Goal: Find specific page/section: Find specific page/section

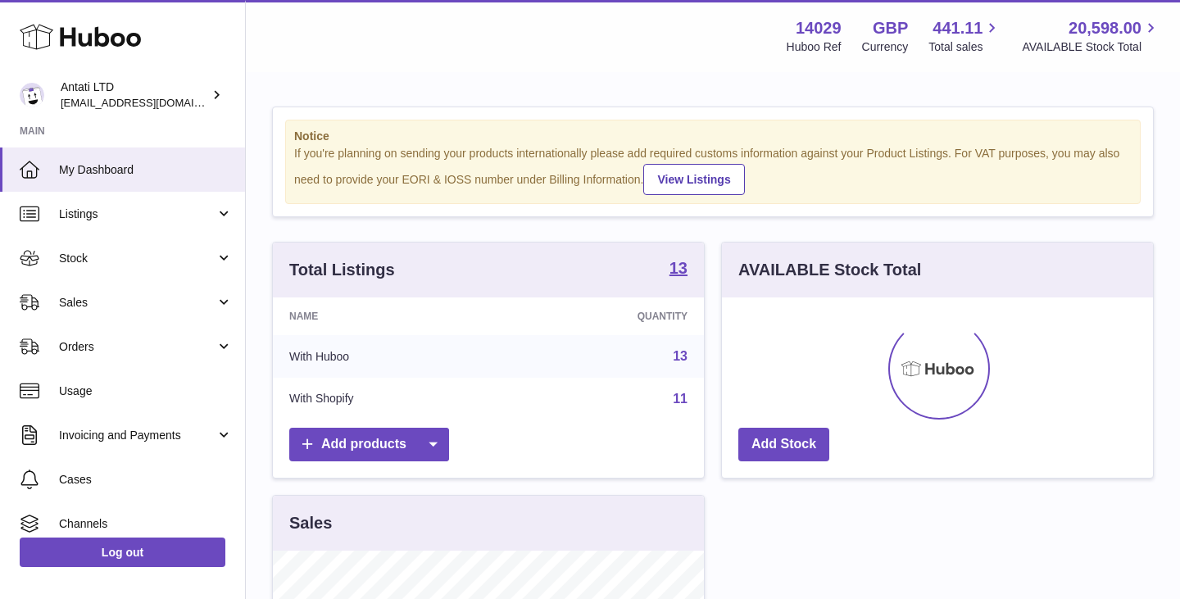
scroll to position [256, 431]
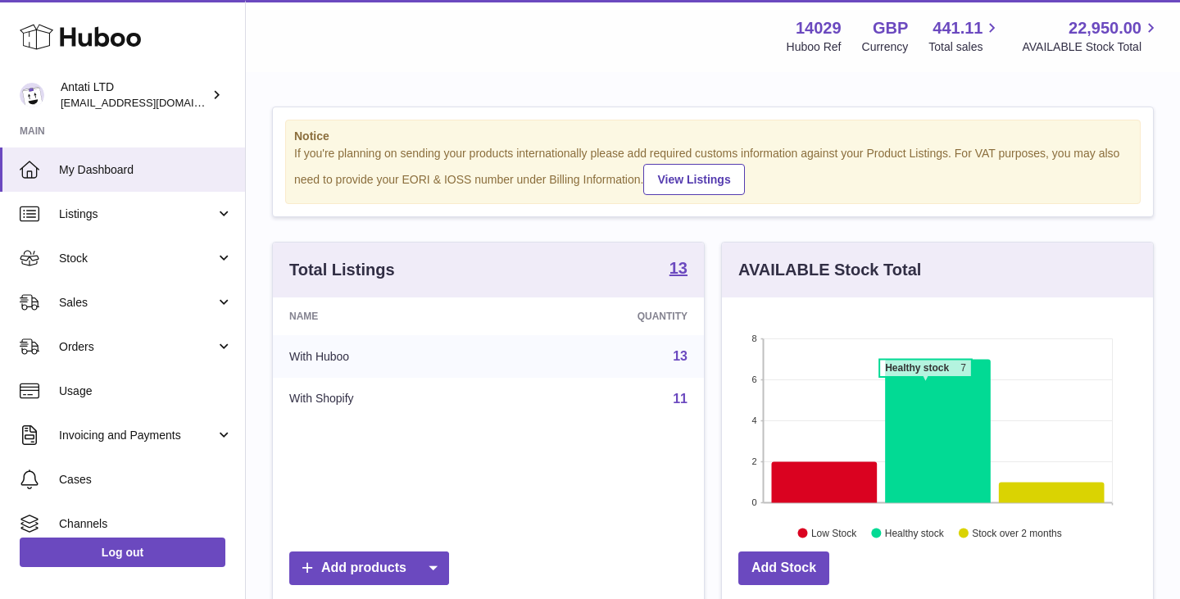
click at [925, 385] on icon at bounding box center [938, 430] width 106 height 143
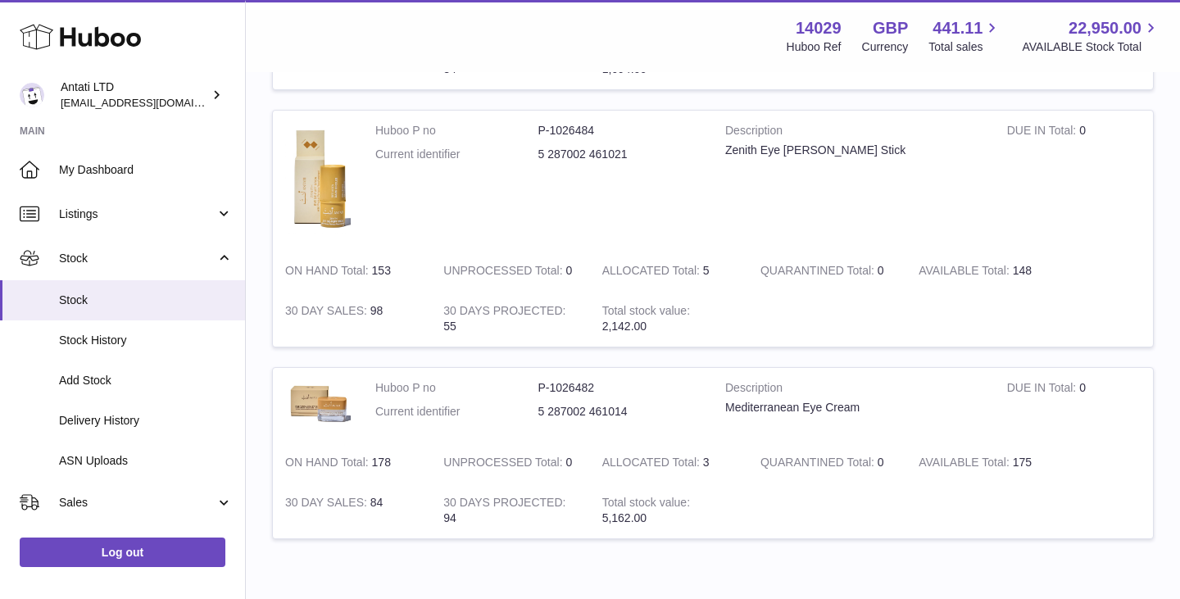
scroll to position [1203, 0]
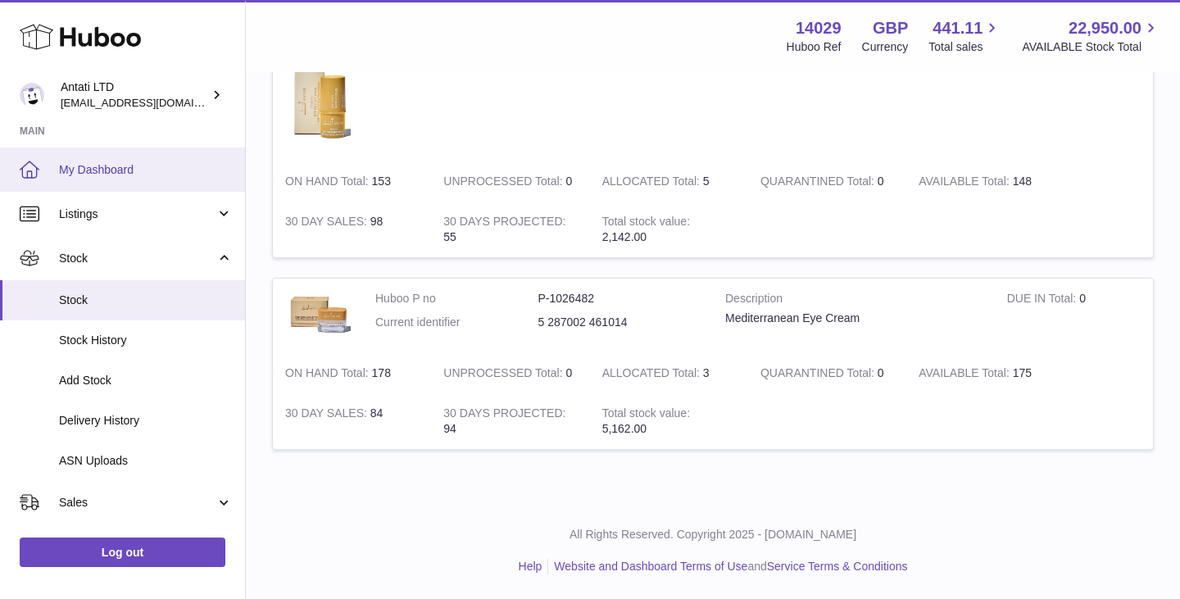
click at [108, 173] on span "My Dashboard" at bounding box center [146, 170] width 174 height 16
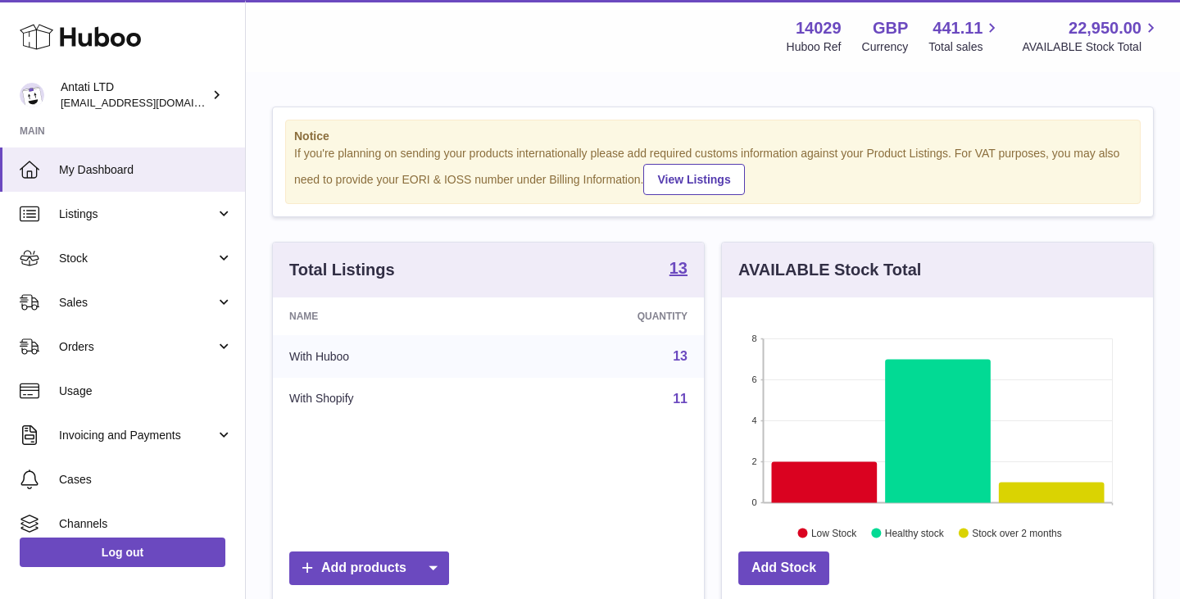
scroll to position [256, 431]
click at [816, 471] on icon at bounding box center [825, 481] width 106 height 41
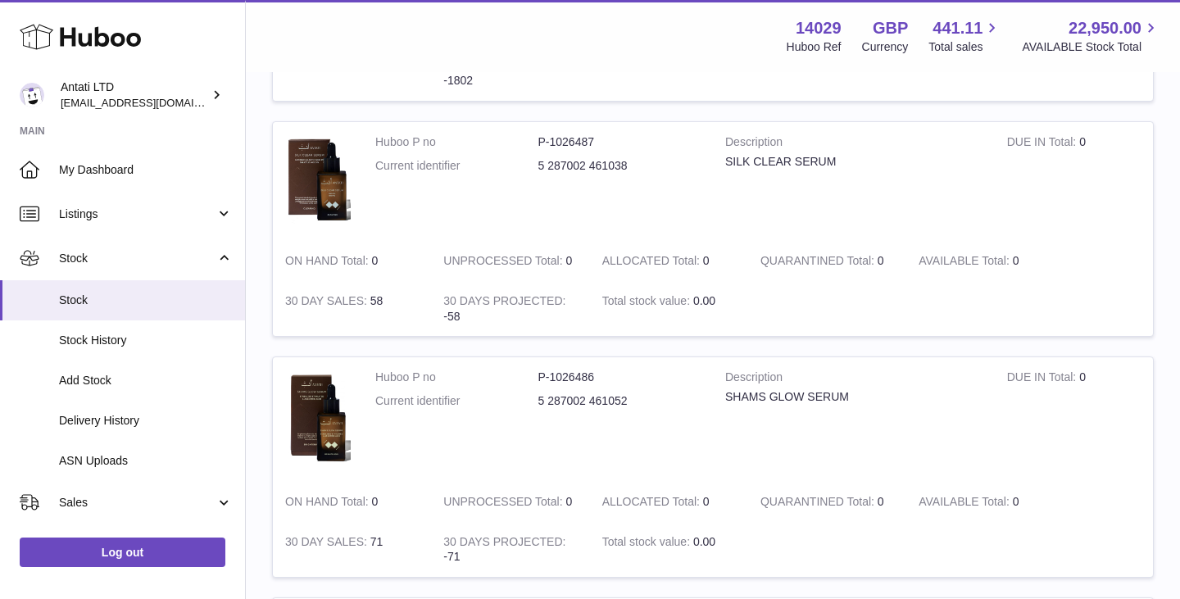
scroll to position [378, 0]
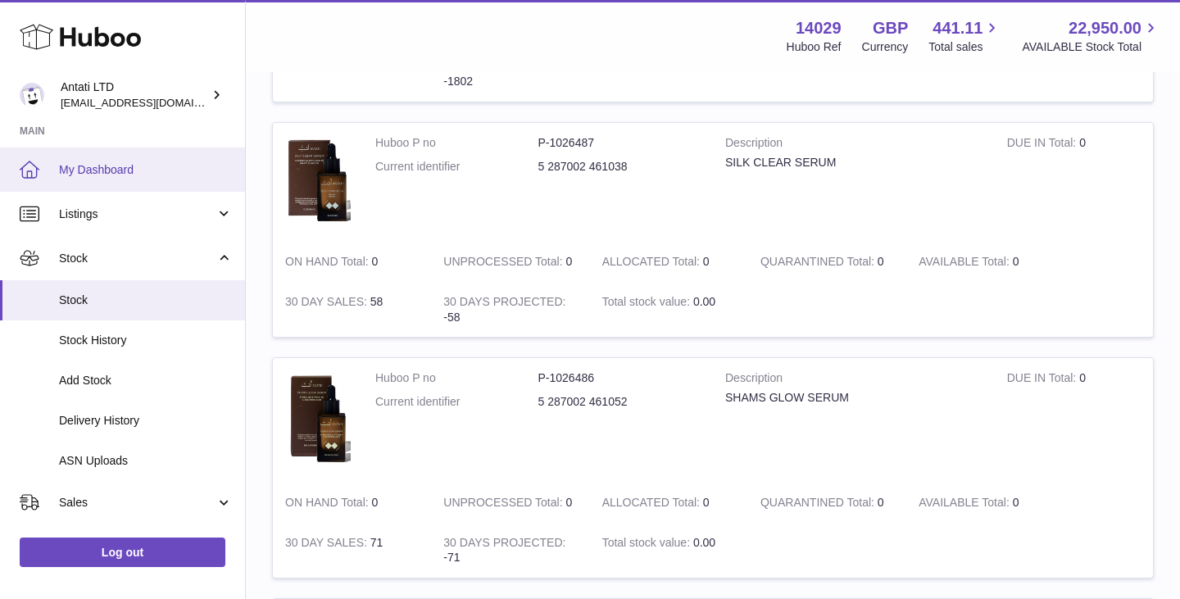
click at [159, 179] on link "My Dashboard" at bounding box center [122, 169] width 245 height 44
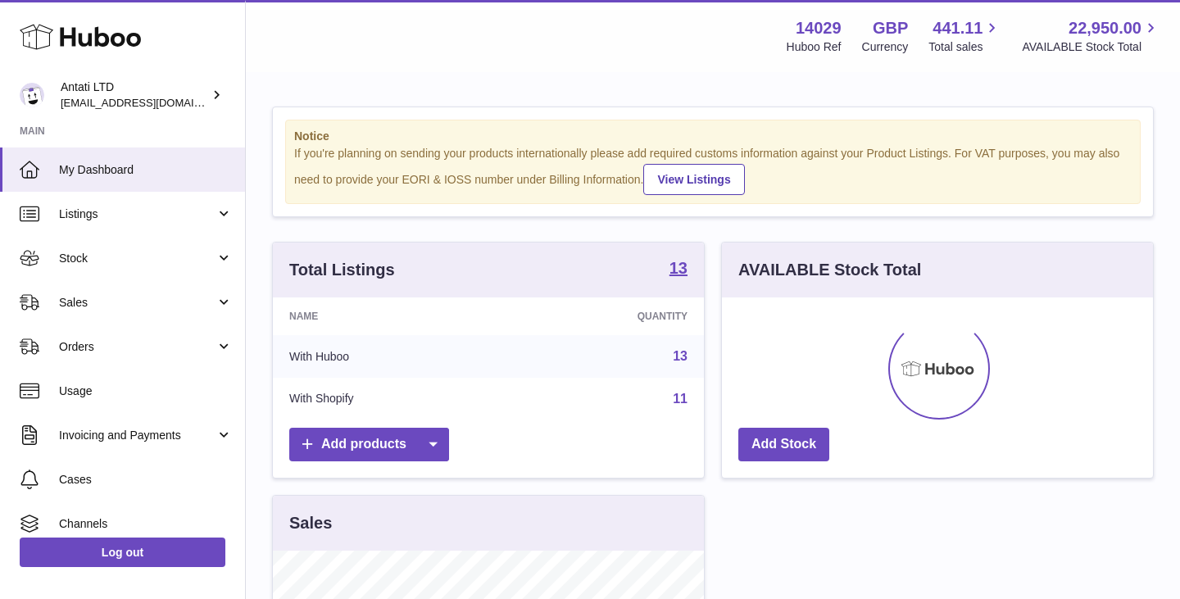
scroll to position [256, 431]
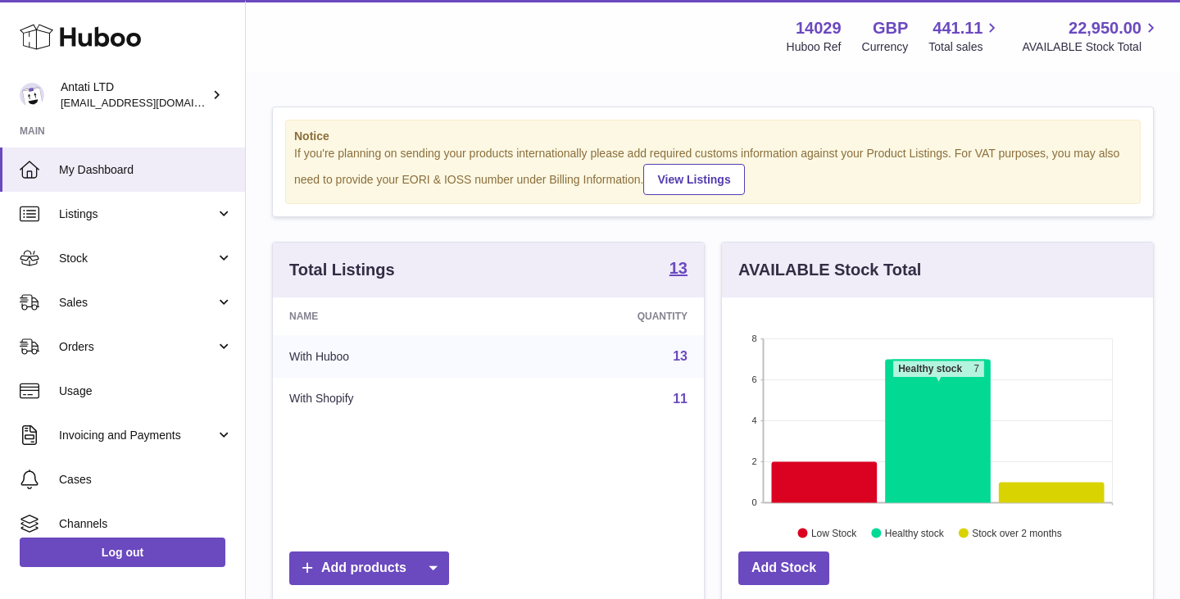
click at [938, 386] on icon at bounding box center [938, 430] width 106 height 143
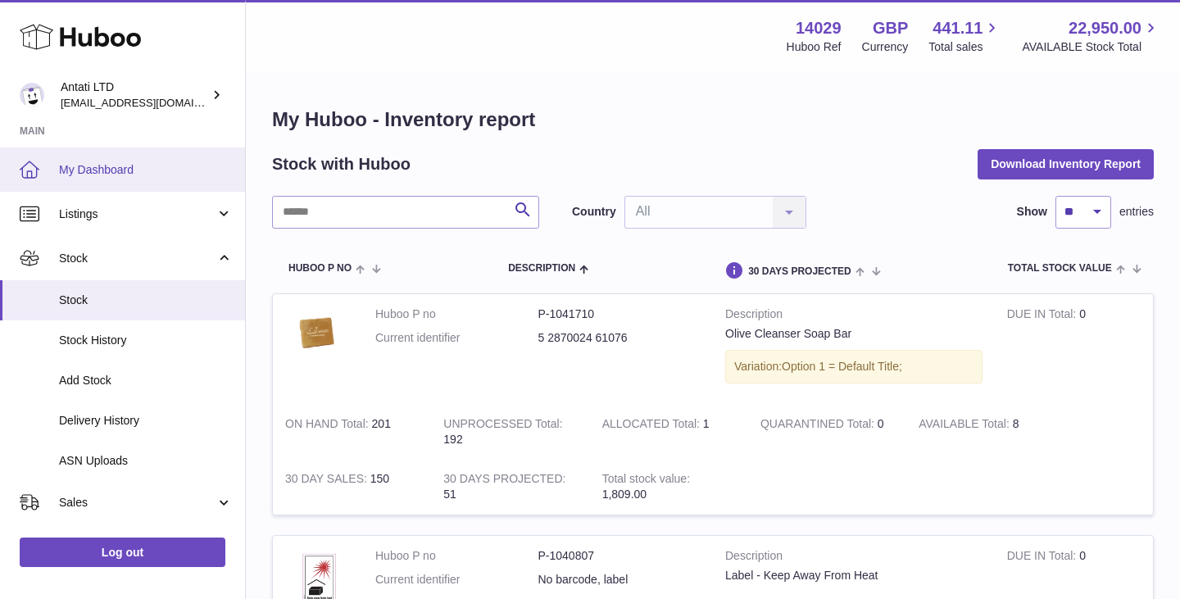
click at [110, 175] on span "My Dashboard" at bounding box center [146, 170] width 174 height 16
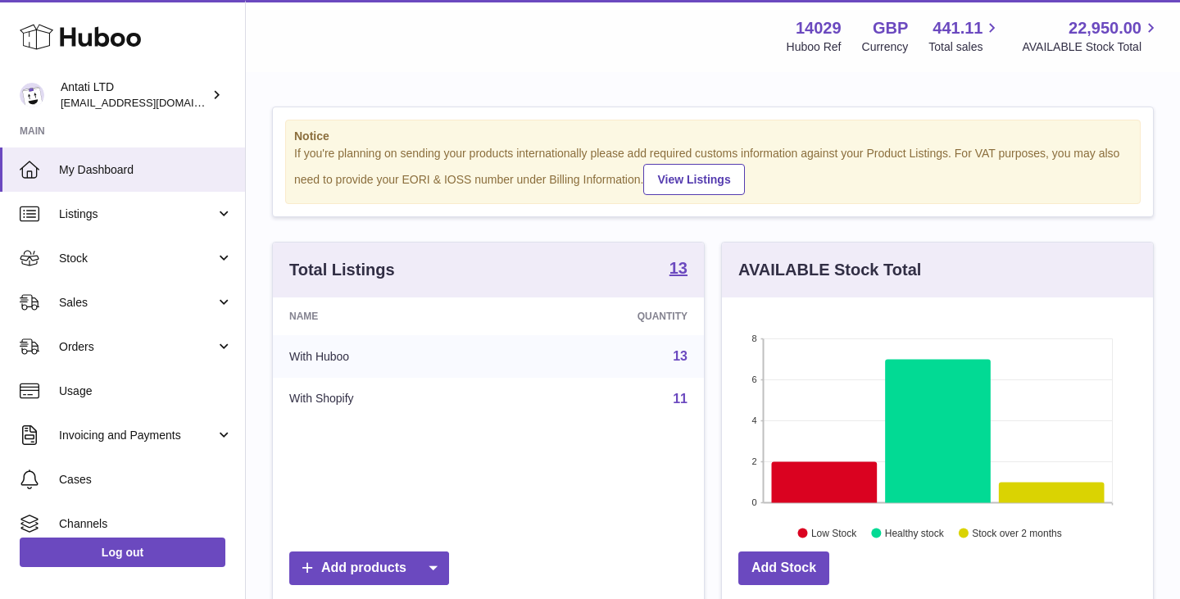
scroll to position [256, 431]
click at [919, 392] on icon at bounding box center [938, 430] width 106 height 143
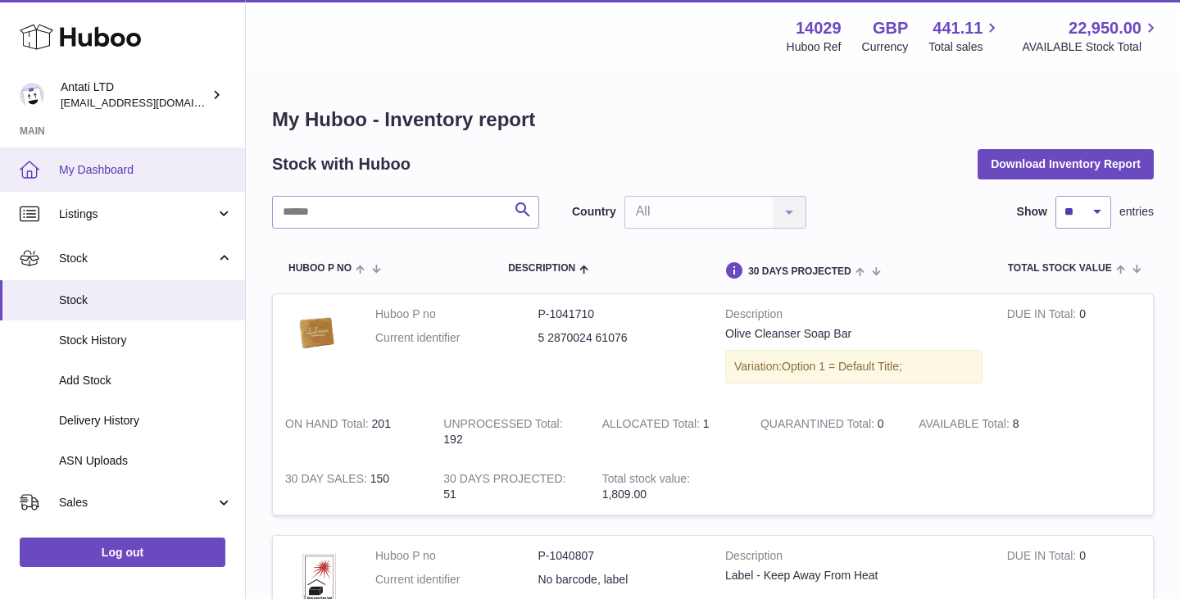
click at [161, 179] on link "My Dashboard" at bounding box center [122, 169] width 245 height 44
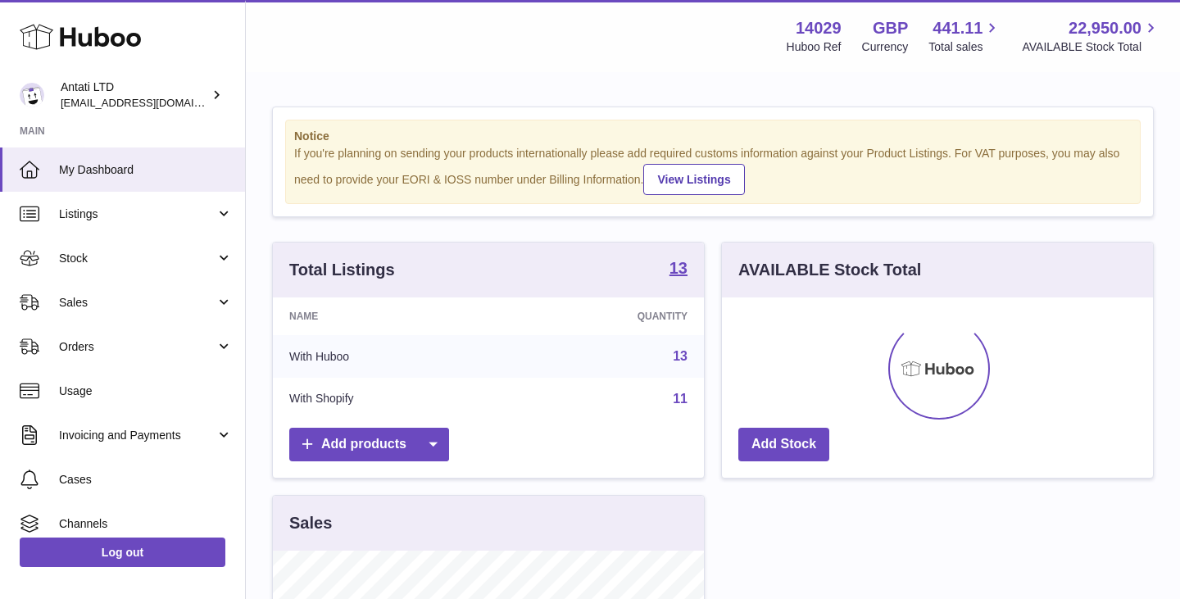
scroll to position [256, 431]
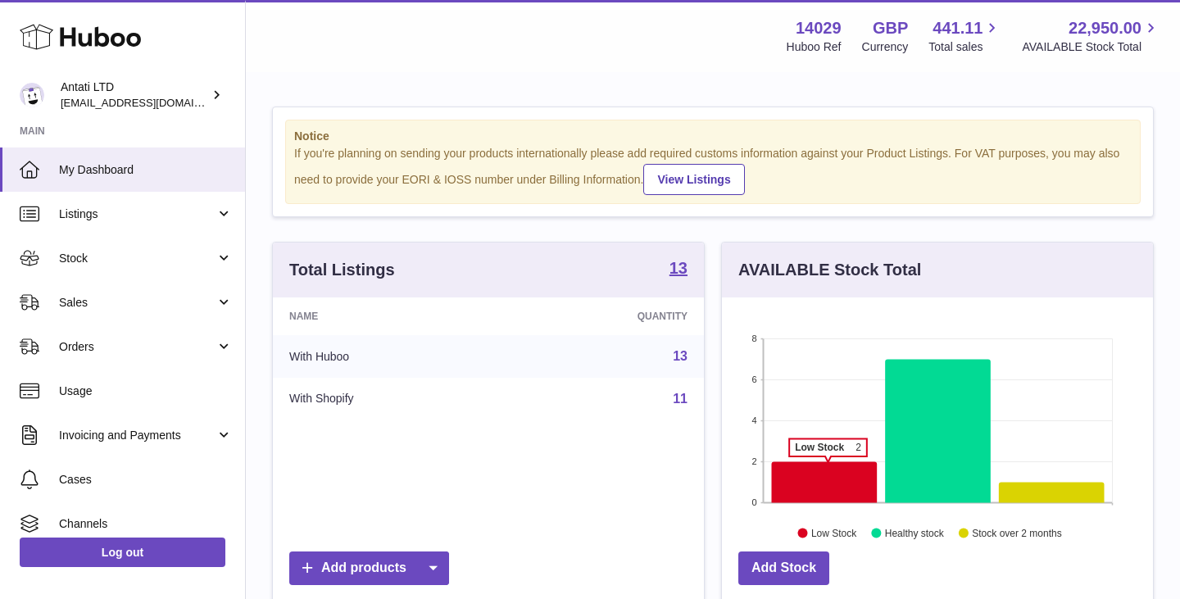
click at [828, 465] on icon at bounding box center [825, 481] width 106 height 41
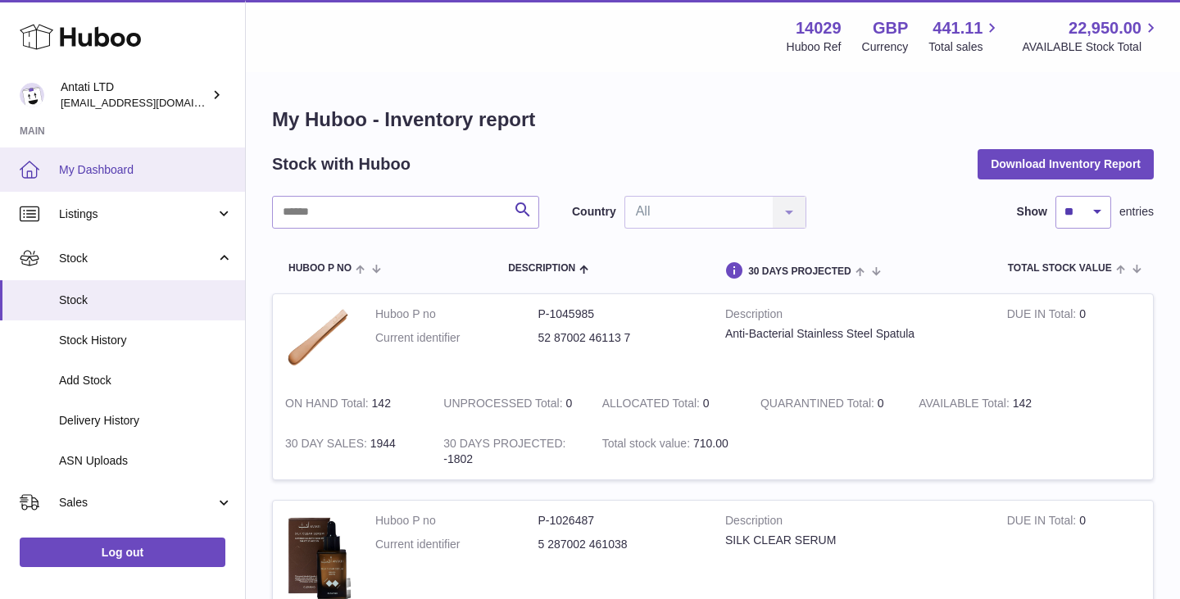
click at [159, 175] on span "My Dashboard" at bounding box center [146, 170] width 174 height 16
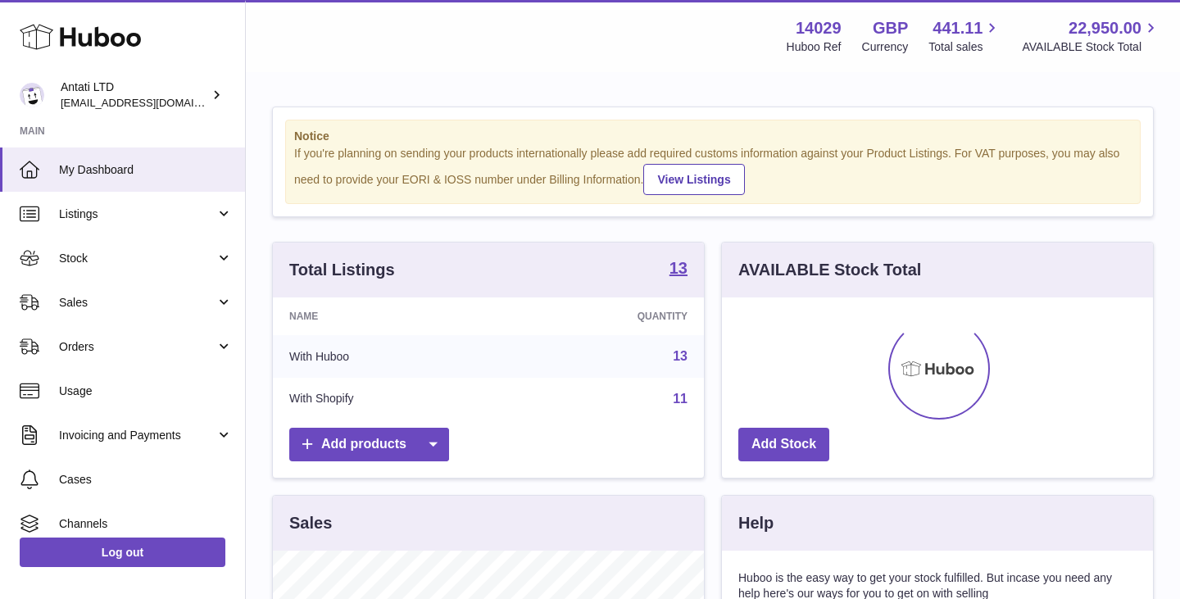
scroll to position [256, 431]
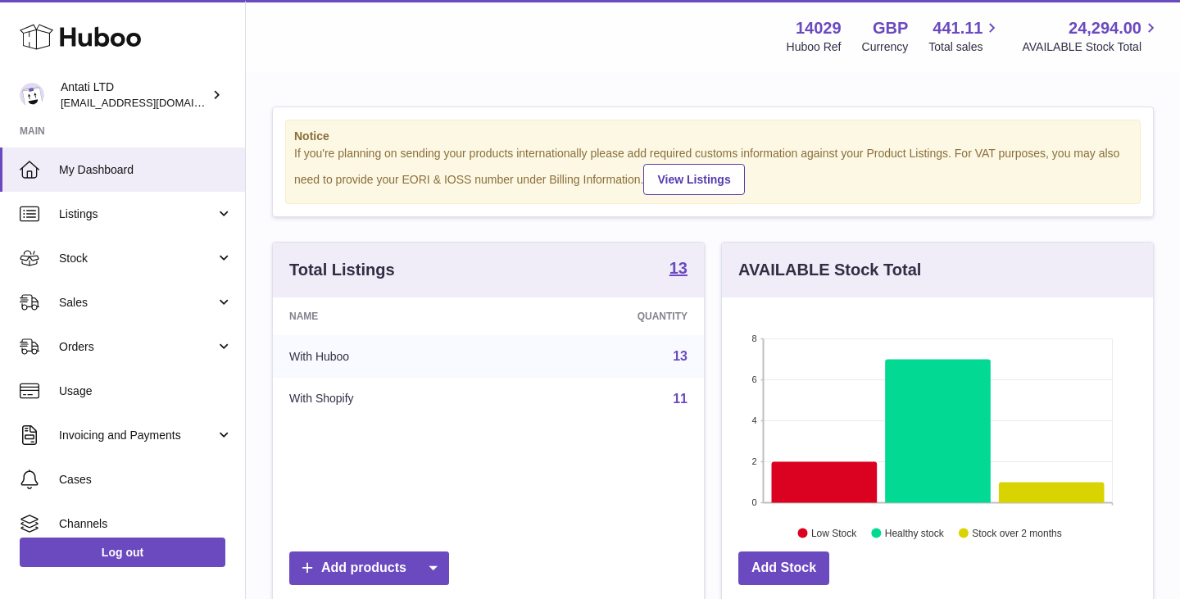
scroll to position [256, 431]
click at [837, 478] on icon at bounding box center [825, 481] width 106 height 41
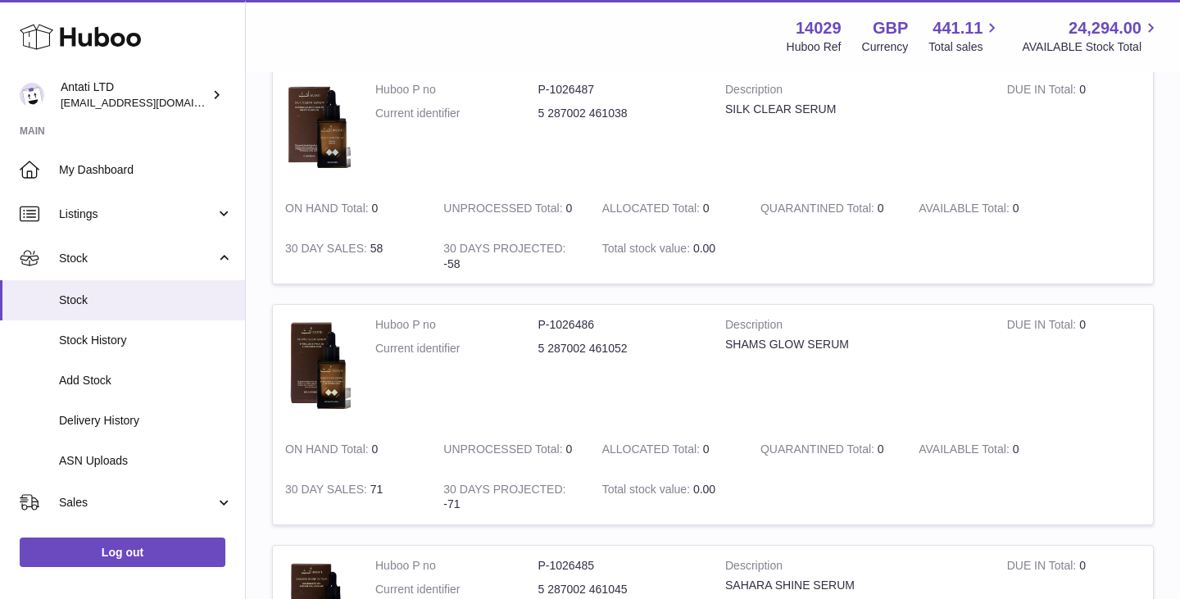
scroll to position [430, 0]
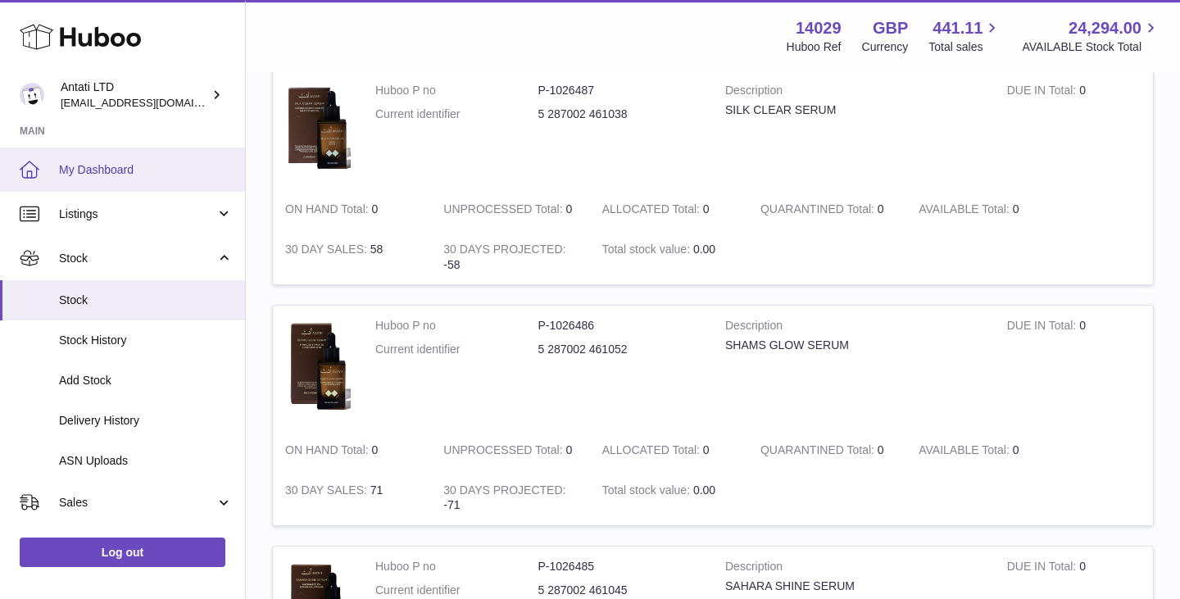
click at [169, 176] on span "My Dashboard" at bounding box center [146, 170] width 174 height 16
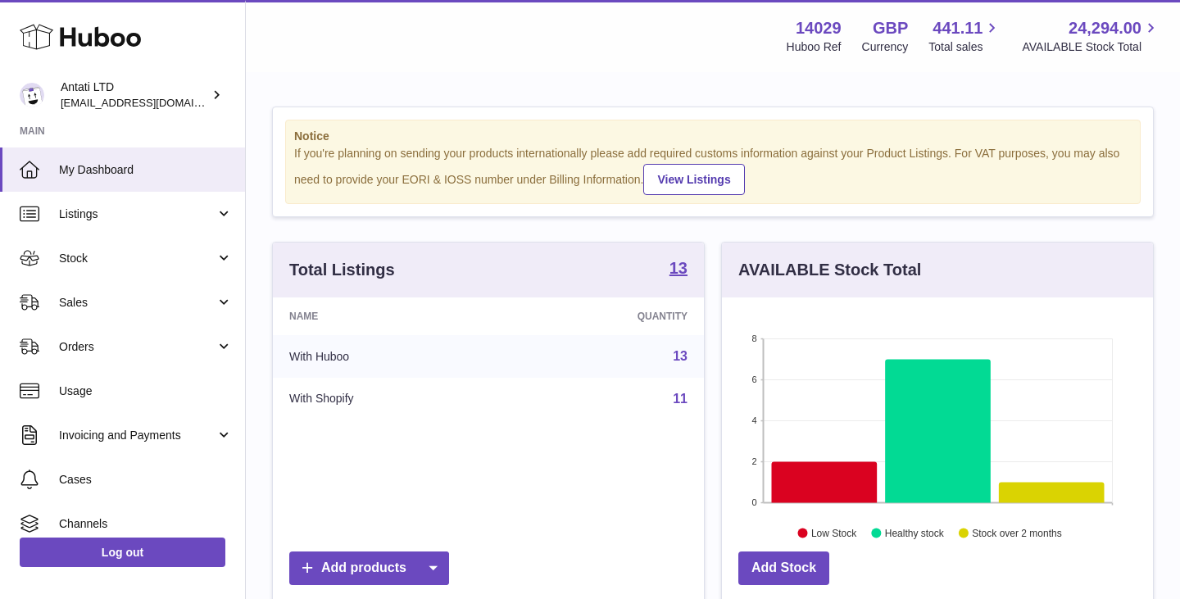
scroll to position [256, 431]
click at [821, 479] on icon at bounding box center [825, 481] width 106 height 41
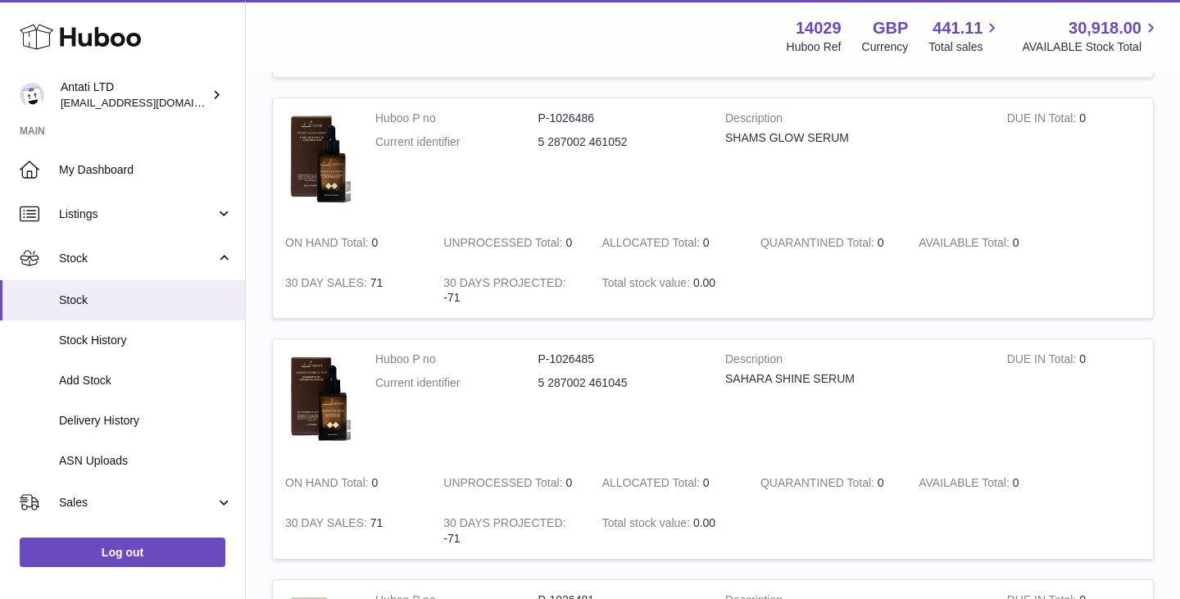
scroll to position [638, 0]
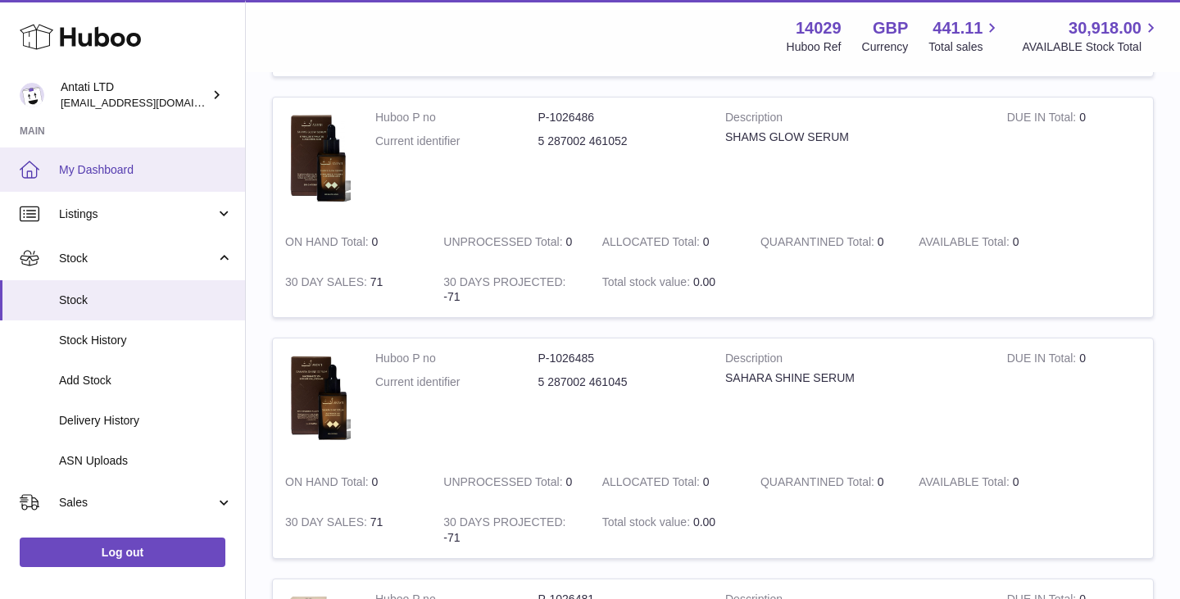
click at [135, 180] on link "My Dashboard" at bounding box center [122, 169] width 245 height 44
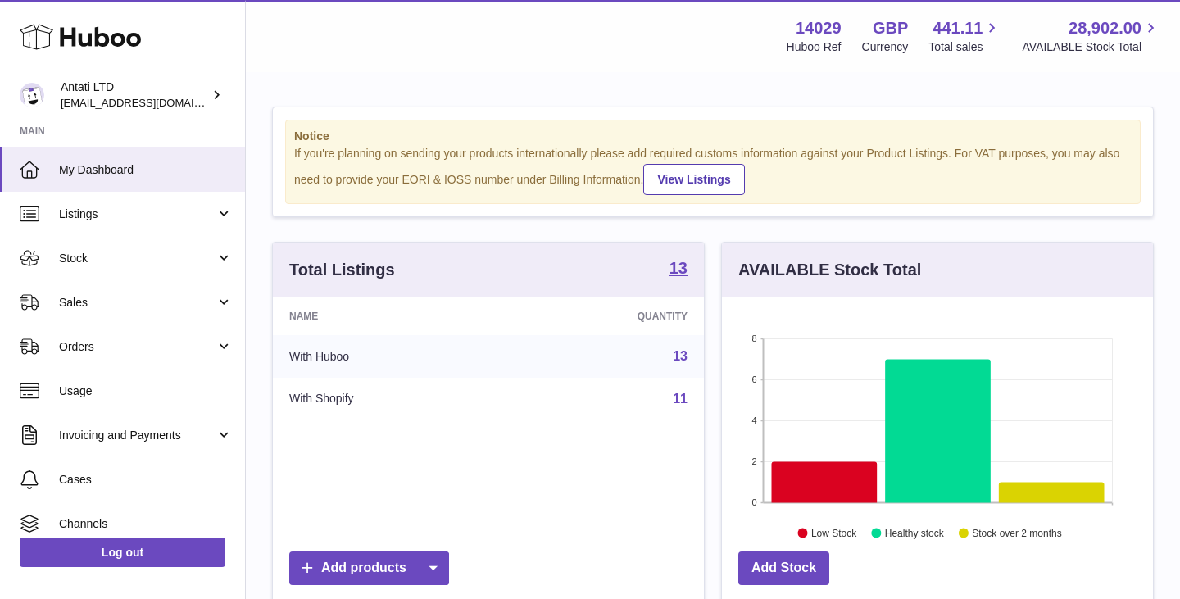
scroll to position [256, 431]
click at [834, 467] on icon at bounding box center [825, 481] width 106 height 41
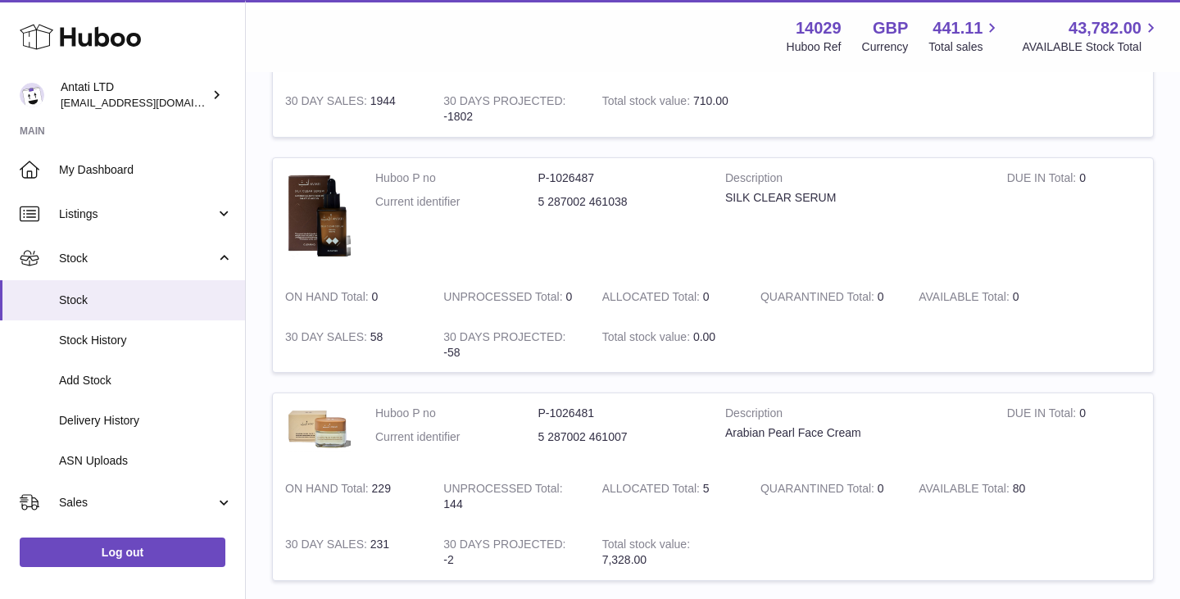
scroll to position [330, 0]
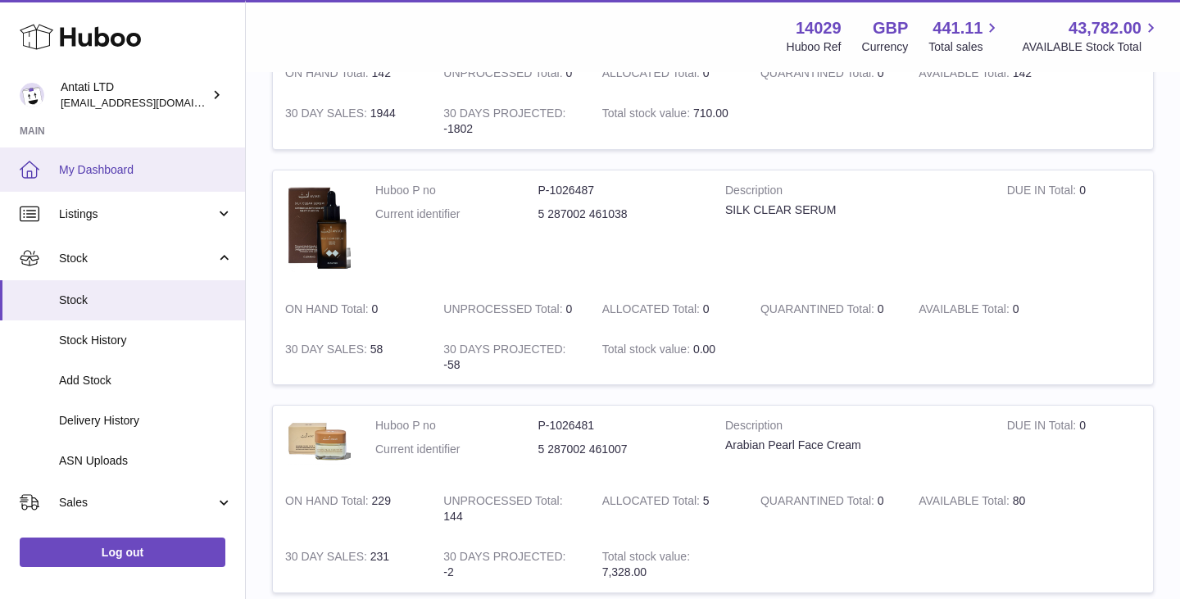
click at [152, 161] on link "My Dashboard" at bounding box center [122, 169] width 245 height 44
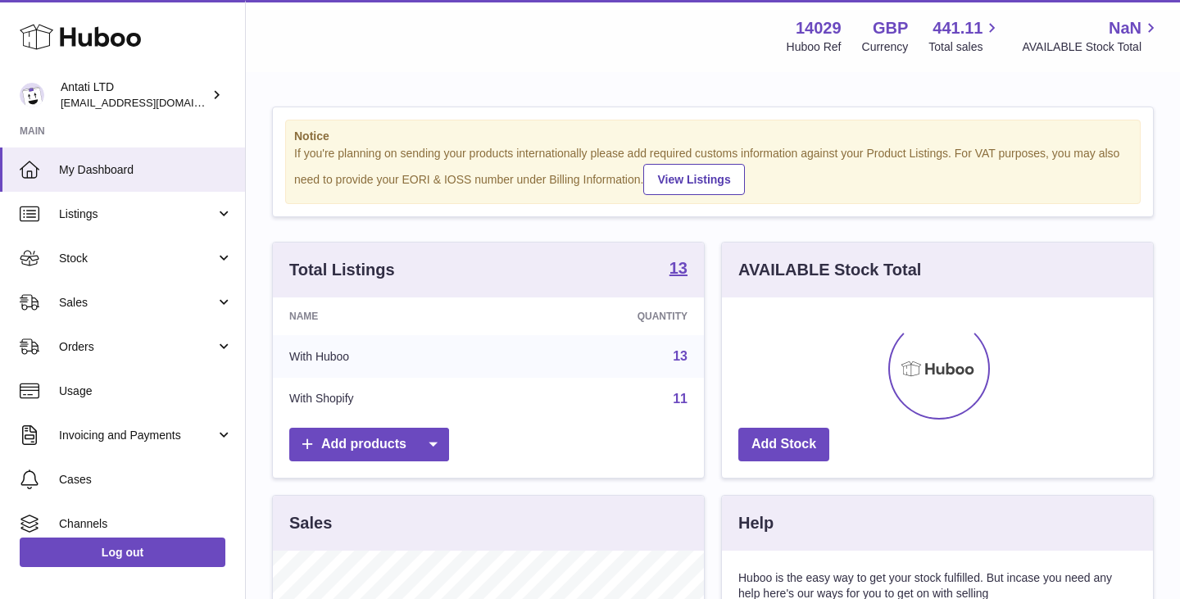
scroll to position [256, 431]
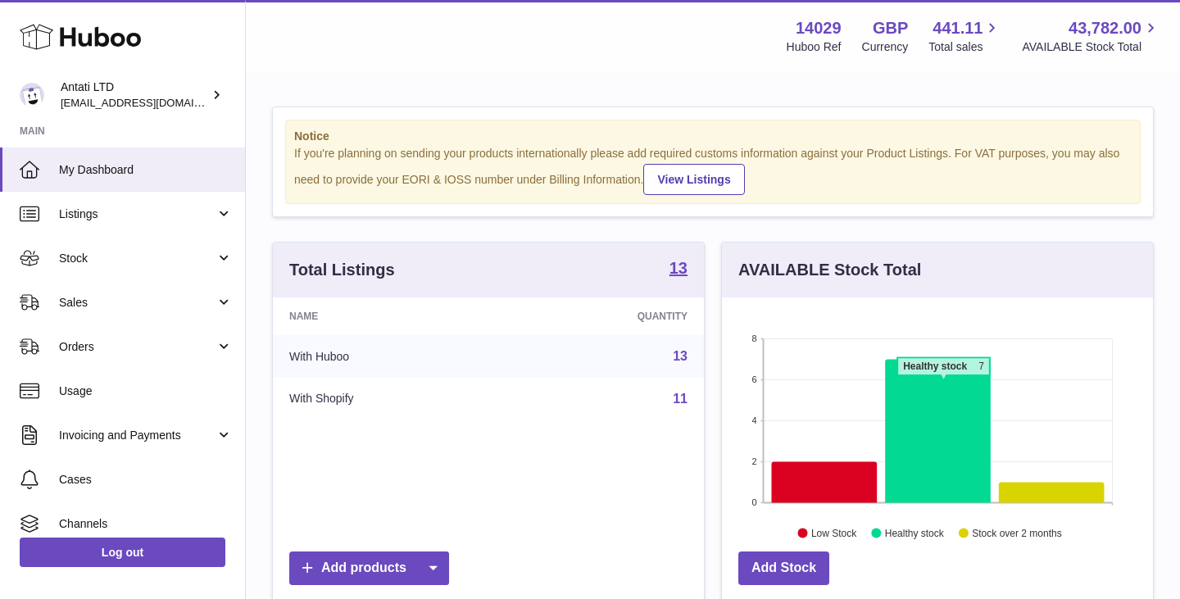
click at [944, 391] on icon at bounding box center [938, 430] width 106 height 143
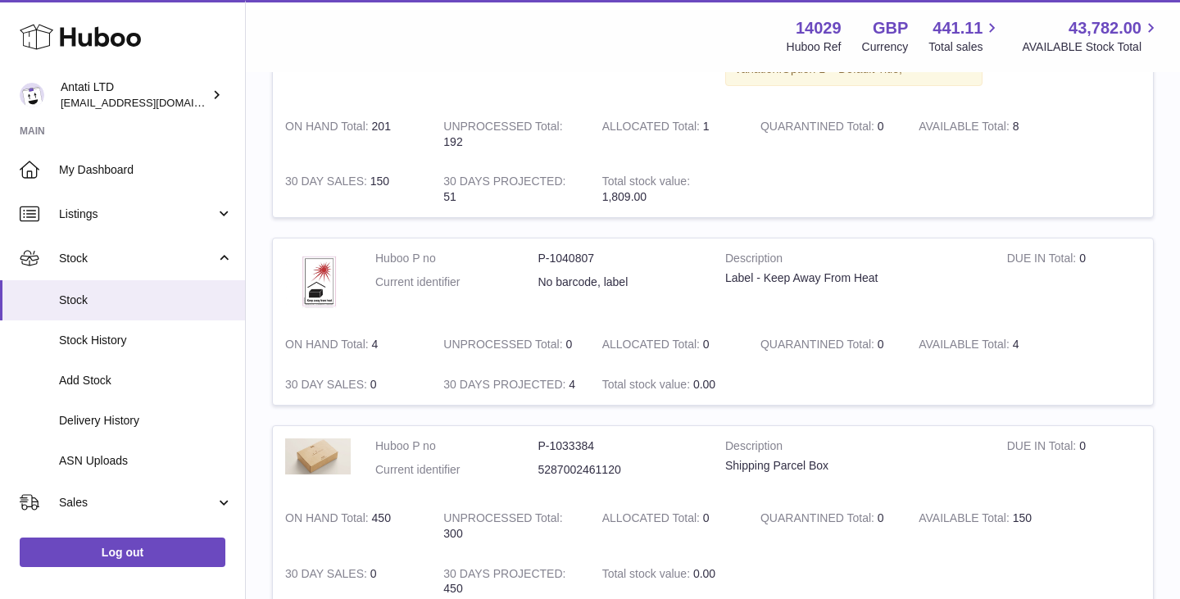
scroll to position [283, 0]
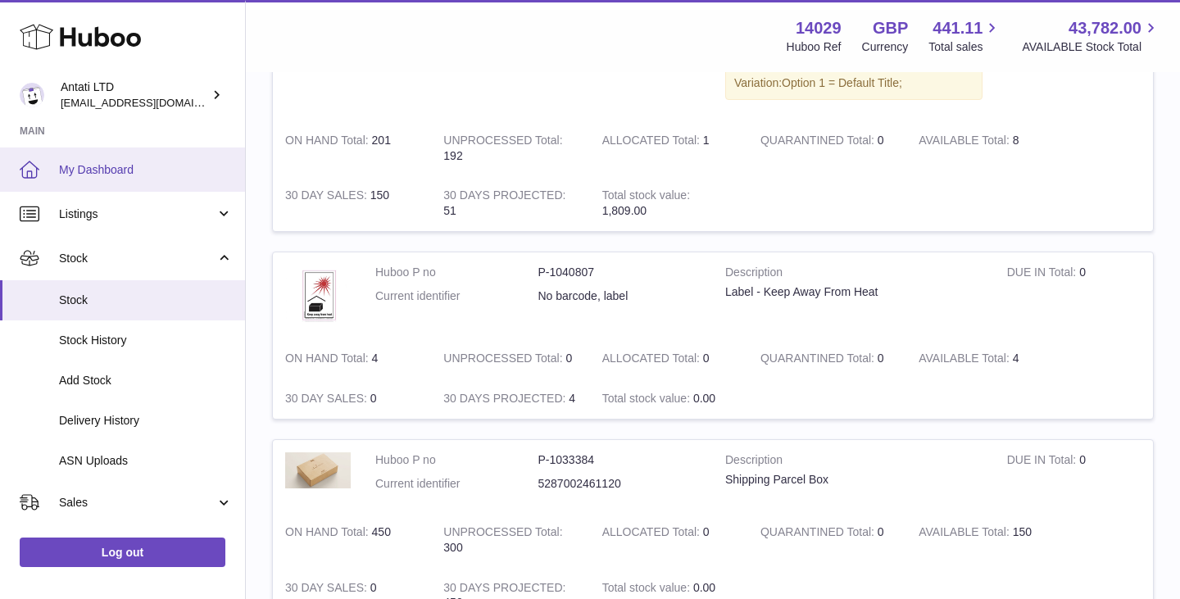
click at [129, 171] on span "My Dashboard" at bounding box center [146, 170] width 174 height 16
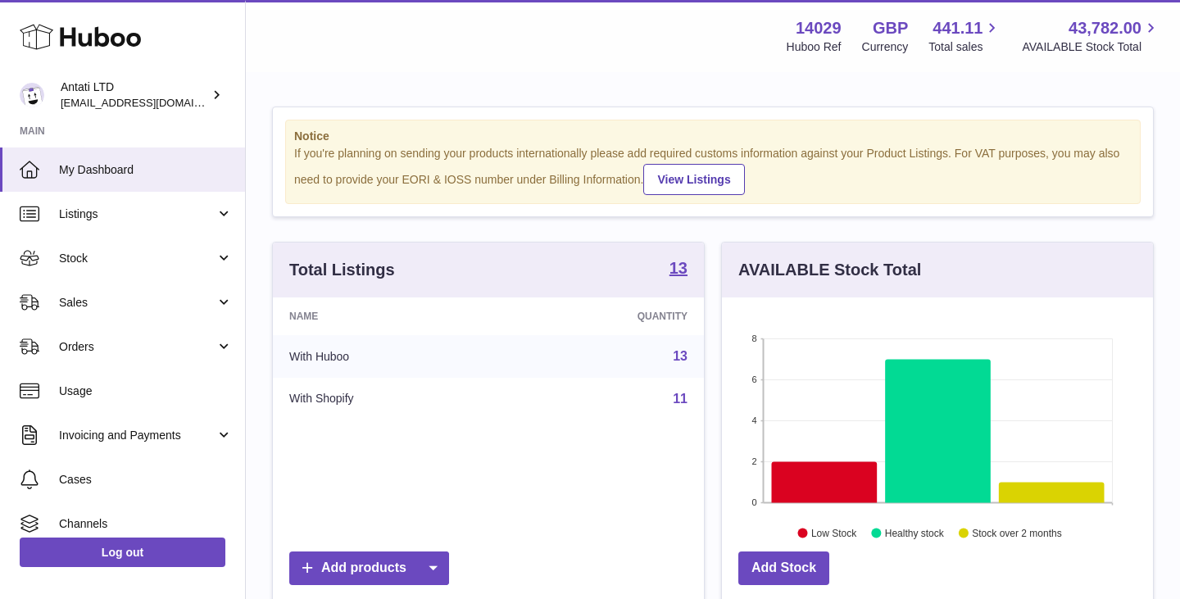
scroll to position [256, 431]
click at [827, 470] on icon at bounding box center [825, 481] width 106 height 41
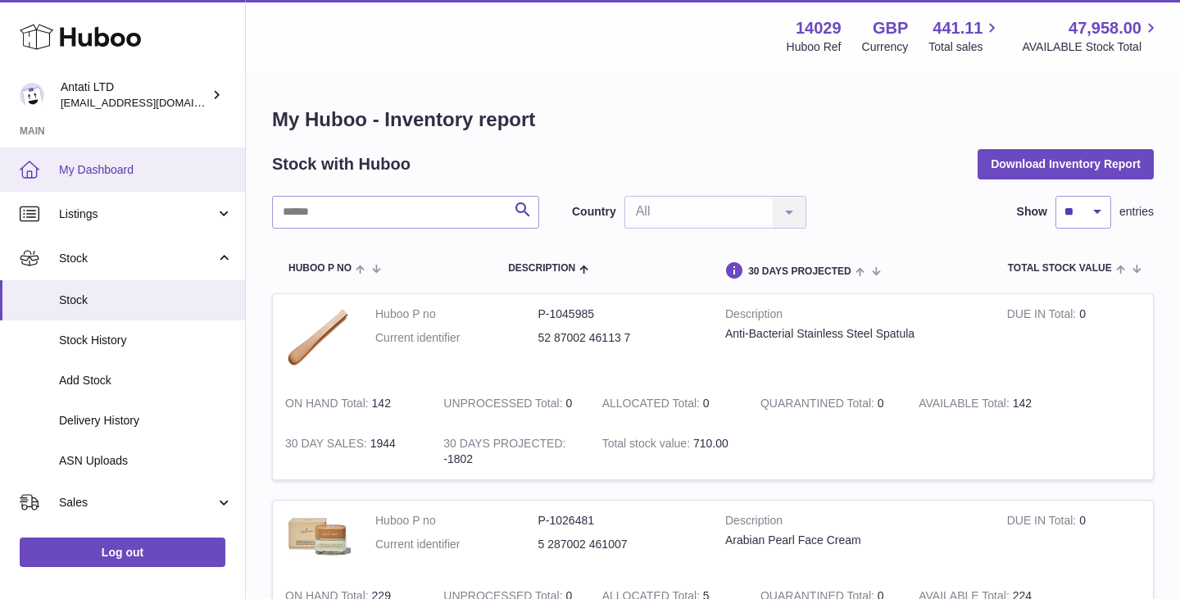
click at [147, 167] on span "My Dashboard" at bounding box center [146, 170] width 174 height 16
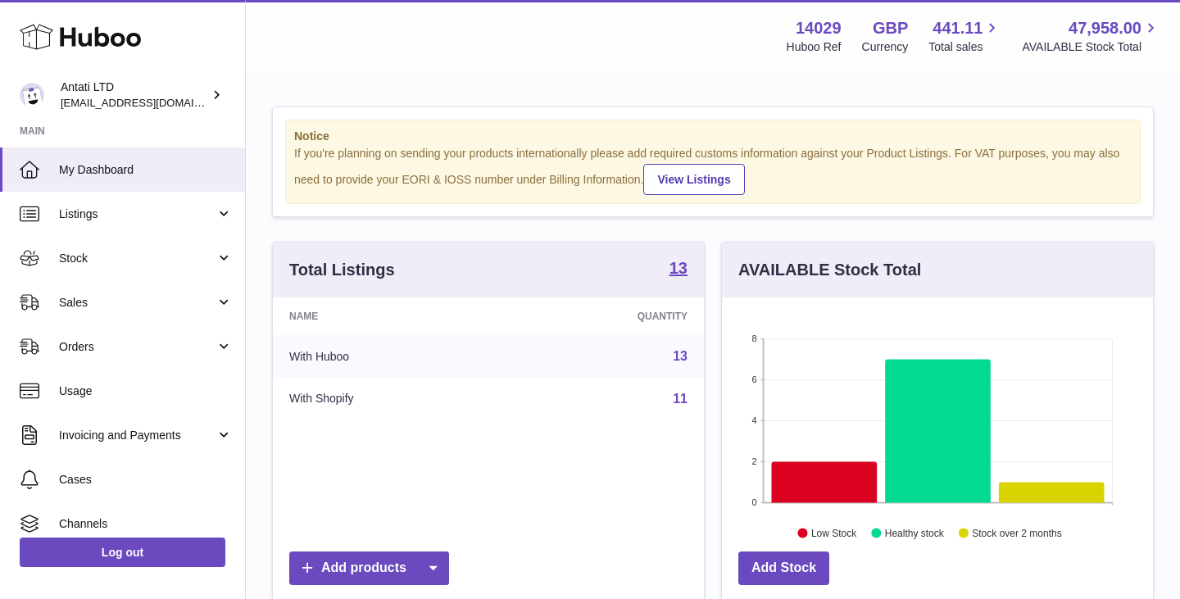
scroll to position [256, 431]
click at [929, 421] on icon at bounding box center [938, 430] width 106 height 143
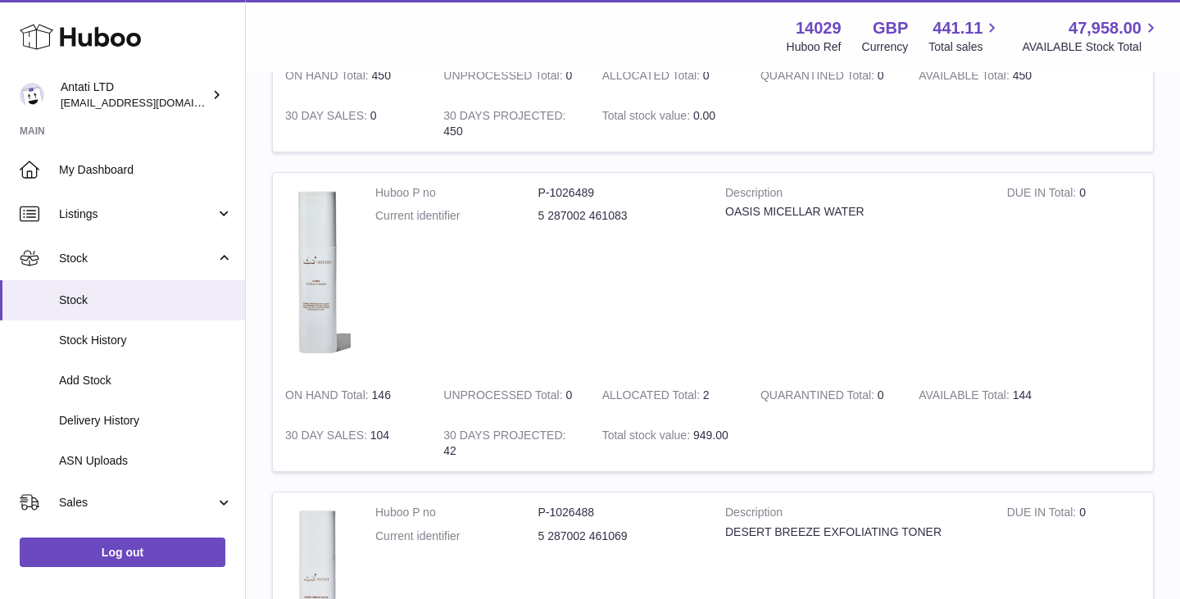
scroll to position [723, 0]
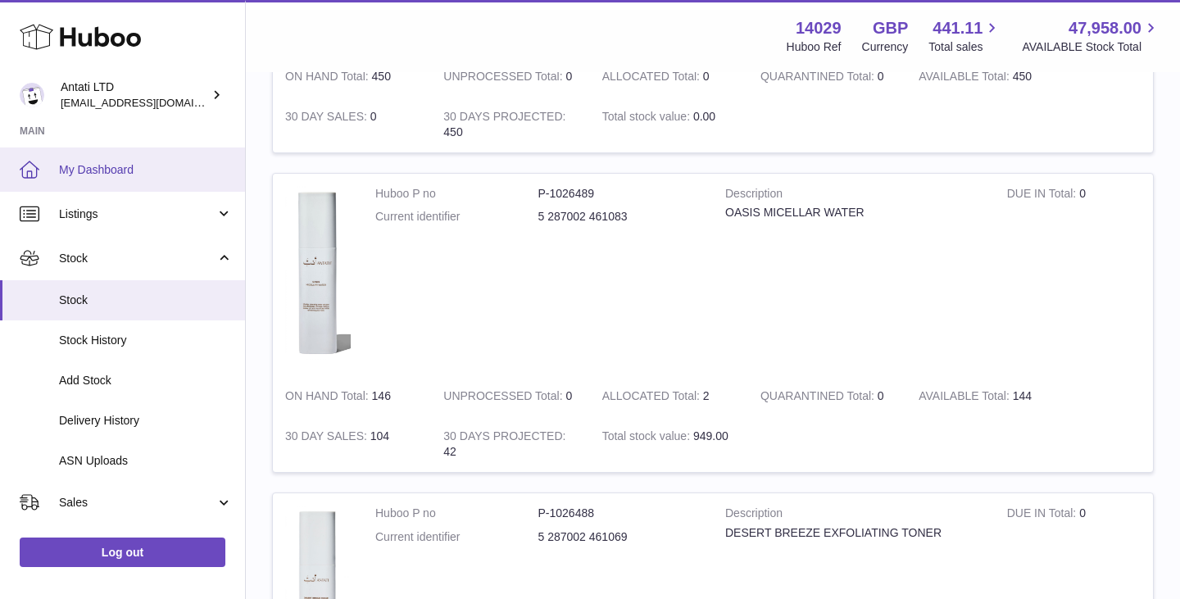
click at [102, 168] on span "My Dashboard" at bounding box center [146, 170] width 174 height 16
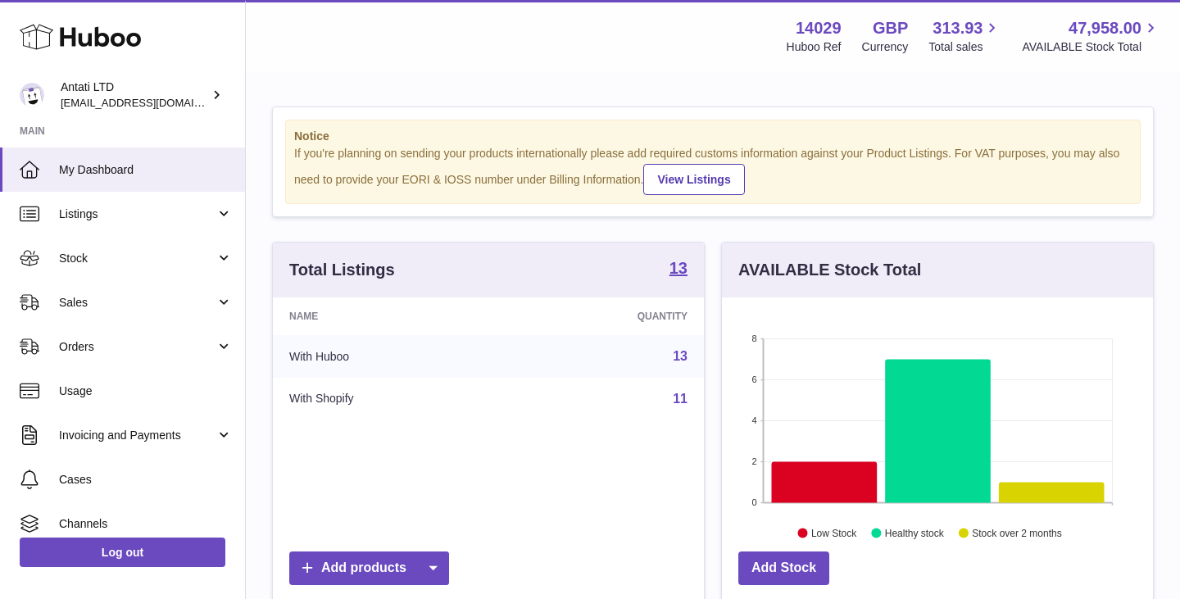
scroll to position [256, 431]
